Goal: Book appointment/travel/reservation

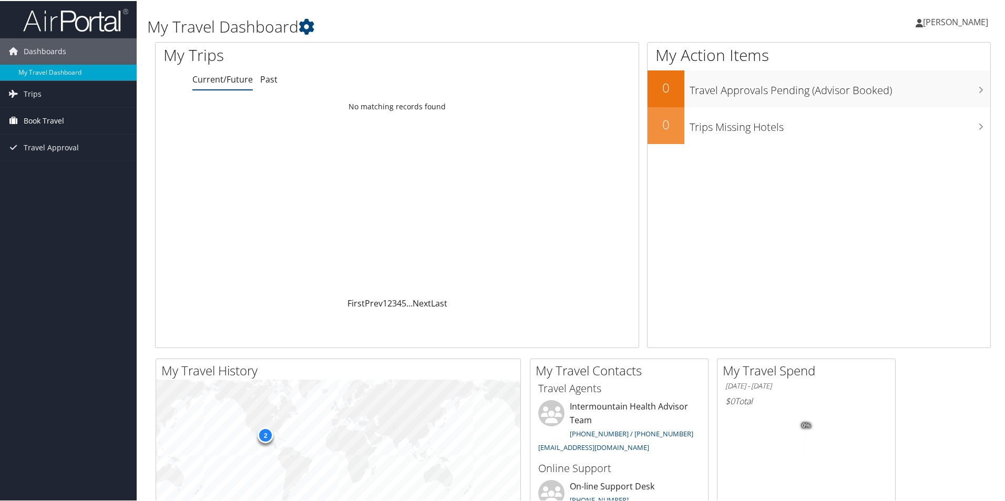
click at [36, 123] on span "Book Travel" at bounding box center [44, 120] width 40 height 26
click at [56, 172] on link "Book/Manage Online Trips" at bounding box center [68, 173] width 137 height 16
